Goal: Task Accomplishment & Management: Use online tool/utility

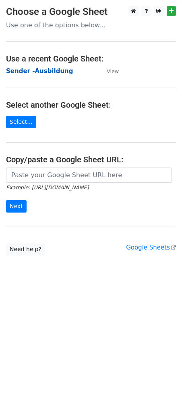
click at [39, 69] on strong "Sender -Ausbildung" at bounding box center [39, 70] width 67 height 7
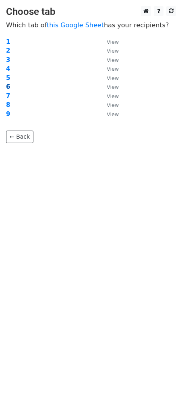
click at [8, 86] on strong "6" at bounding box center [8, 86] width 4 height 7
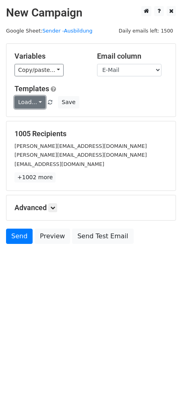
click at [37, 104] on link "Load..." at bounding box center [29, 102] width 31 height 12
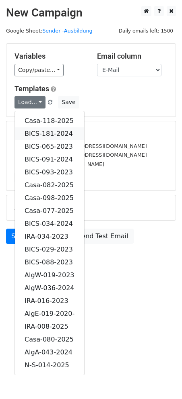
click at [46, 131] on link "BICS-181-2024" at bounding box center [49, 133] width 69 height 13
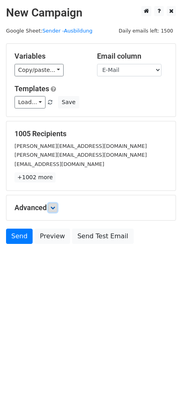
click at [52, 207] on icon at bounding box center [52, 207] width 5 height 5
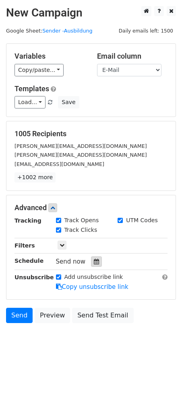
click at [95, 259] on div at bounding box center [96, 261] width 11 height 10
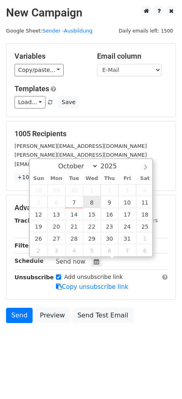
type input "2025-10-08 12:00"
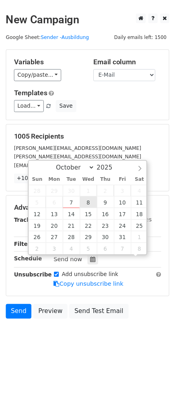
scroll to position [0, 0]
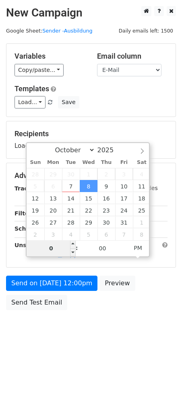
type input "08"
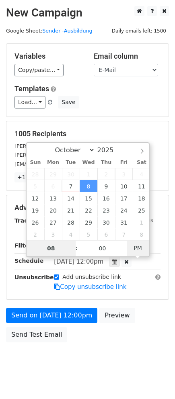
type input "2025-10-08 08:00"
drag, startPoint x: 141, startPoint y: 248, endPoint x: 123, endPoint y: 262, distance: 23.1
click at [141, 247] on span "AM" at bounding box center [138, 248] width 22 height 16
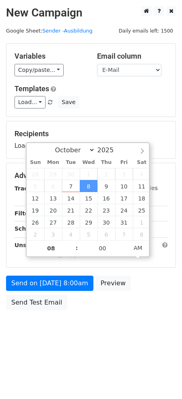
click at [89, 368] on html "New Campaign Daily emails left: 1500 Google Sheet: Sender -Ausbildung Variables…" at bounding box center [91, 199] width 182 height 399
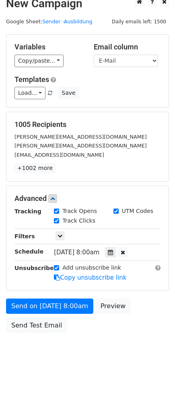
scroll to position [12, 0]
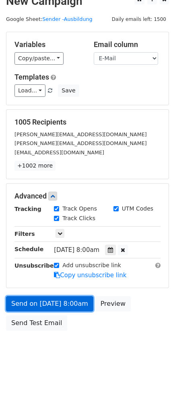
click at [54, 303] on link "Send on Oct 8 at 8:00am" at bounding box center [49, 303] width 87 height 15
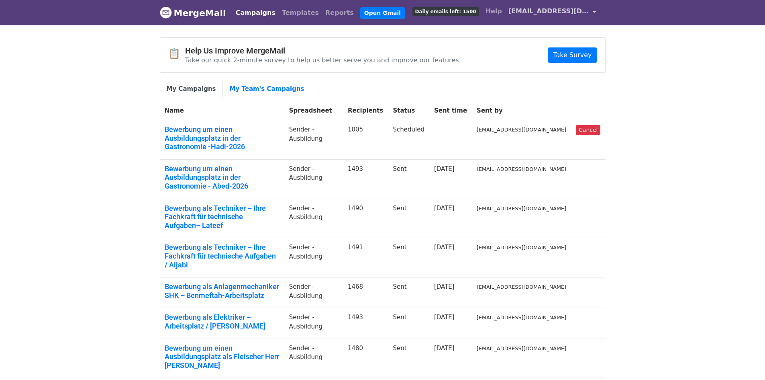
click at [589, 14] on span "[EMAIL_ADDRESS][DOMAIN_NAME]" at bounding box center [549, 11] width 80 height 10
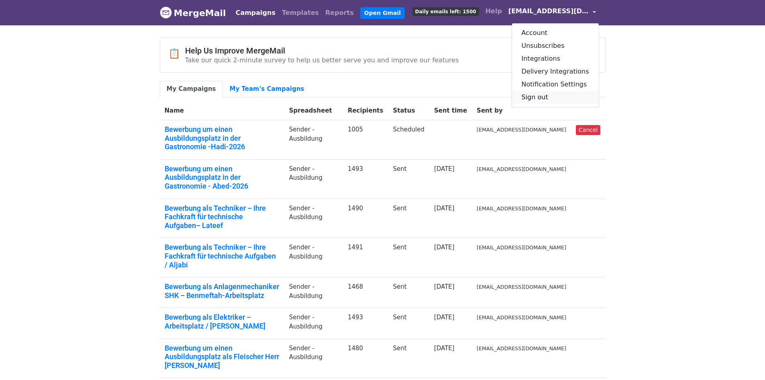
click at [560, 98] on link "Sign out" at bounding box center [555, 97] width 87 height 13
